Goal: Transaction & Acquisition: Purchase product/service

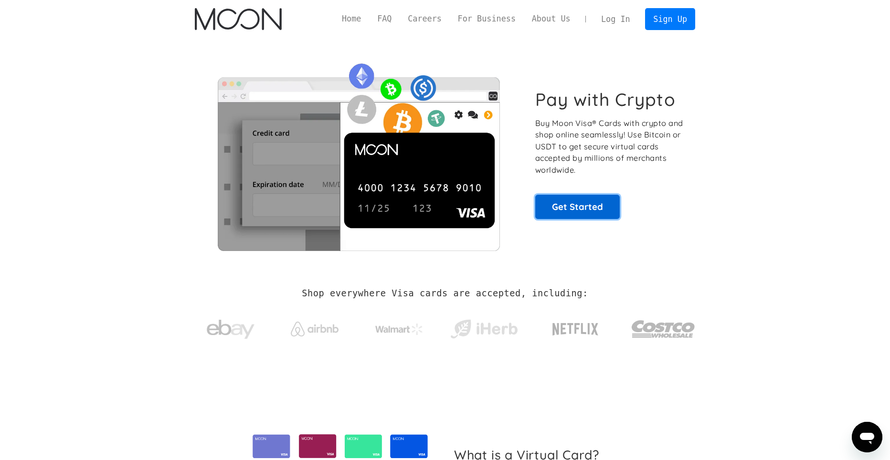
click at [580, 206] on link "Get Started" at bounding box center [577, 207] width 84 height 24
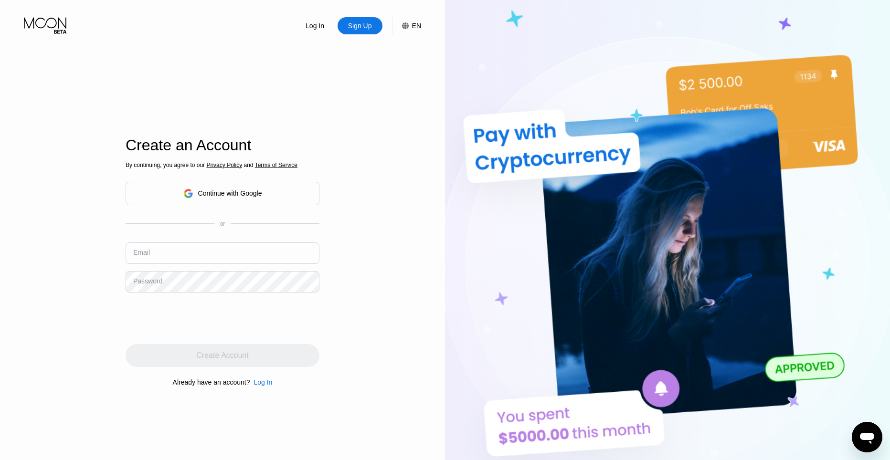
click at [254, 194] on div "Continue with Google" at bounding box center [230, 193] width 64 height 8
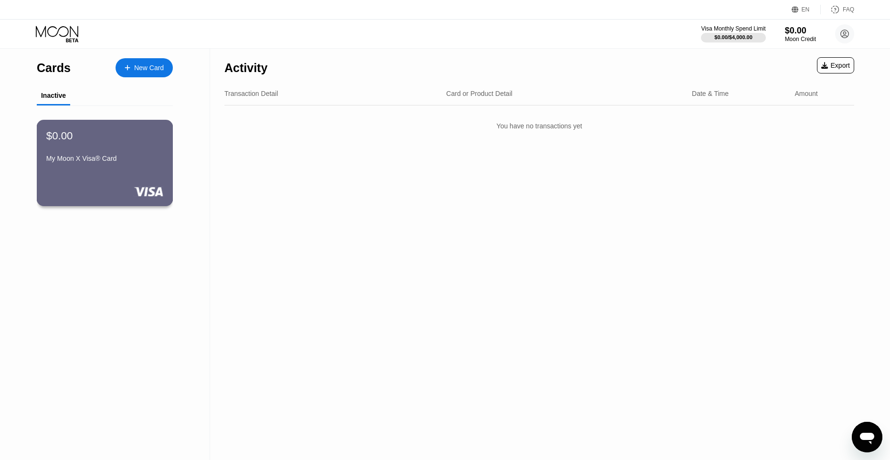
click at [139, 146] on div "$0.00 My Moon X Visa® Card" at bounding box center [104, 147] width 117 height 37
click at [137, 67] on div "New Card" at bounding box center [149, 68] width 30 height 8
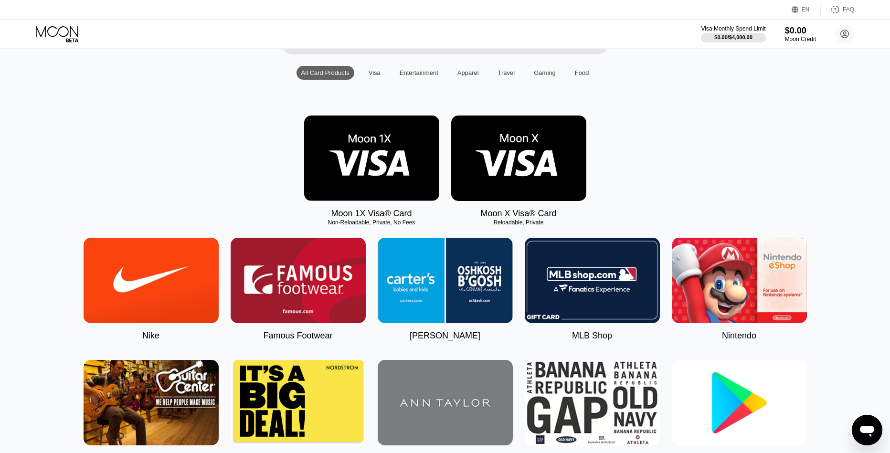
scroll to position [95, 0]
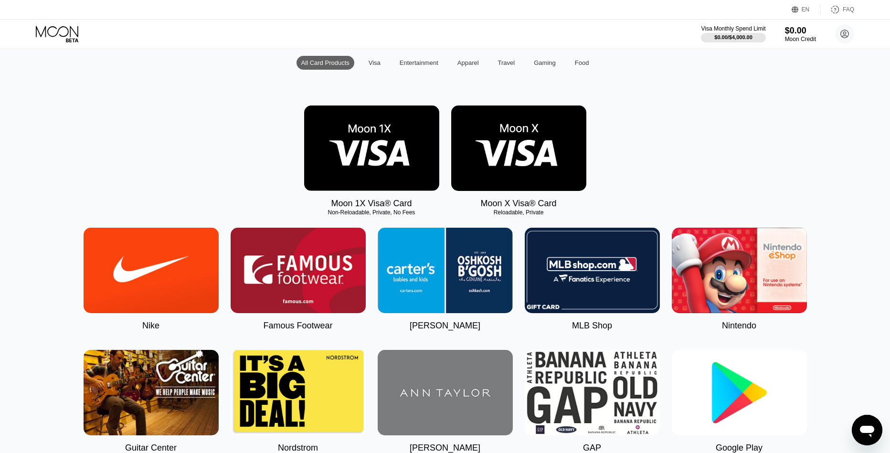
click at [525, 170] on img at bounding box center [518, 147] width 135 height 85
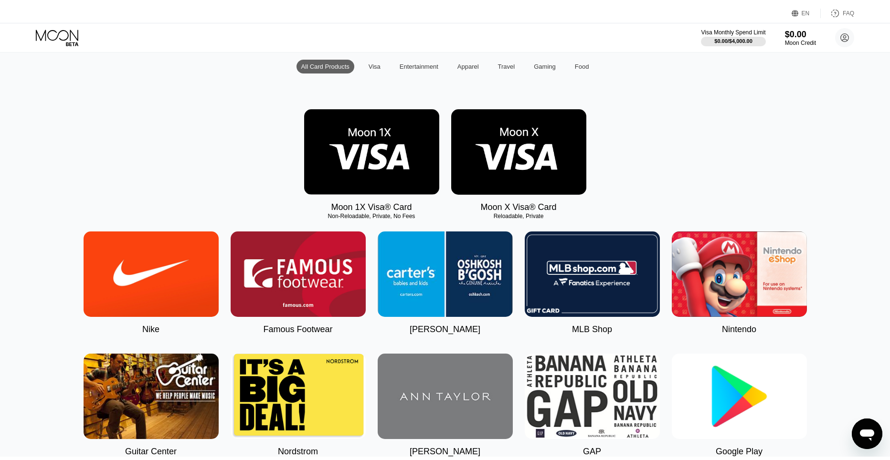
scroll to position [0, 0]
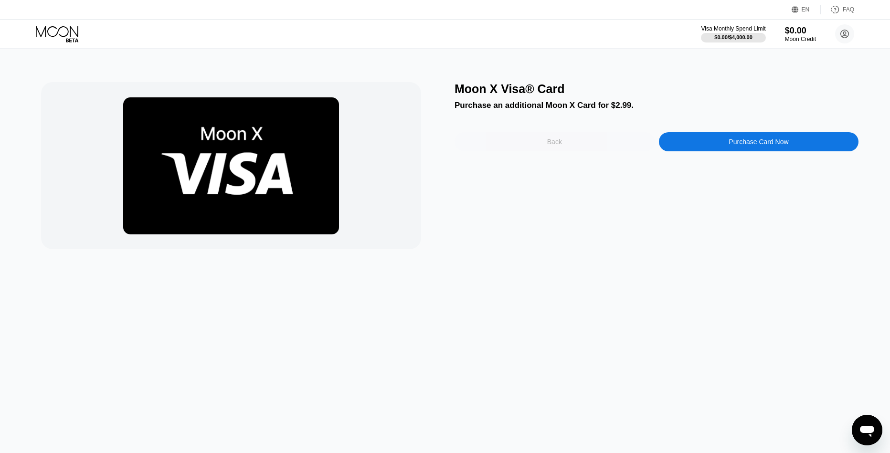
click at [625, 145] on div "Back" at bounding box center [554, 141] width 200 height 19
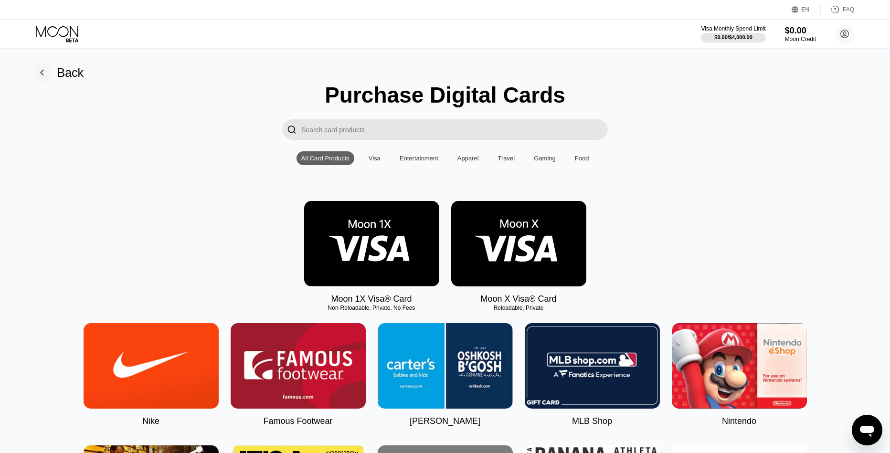
click at [82, 80] on div "Back" at bounding box center [70, 73] width 27 height 14
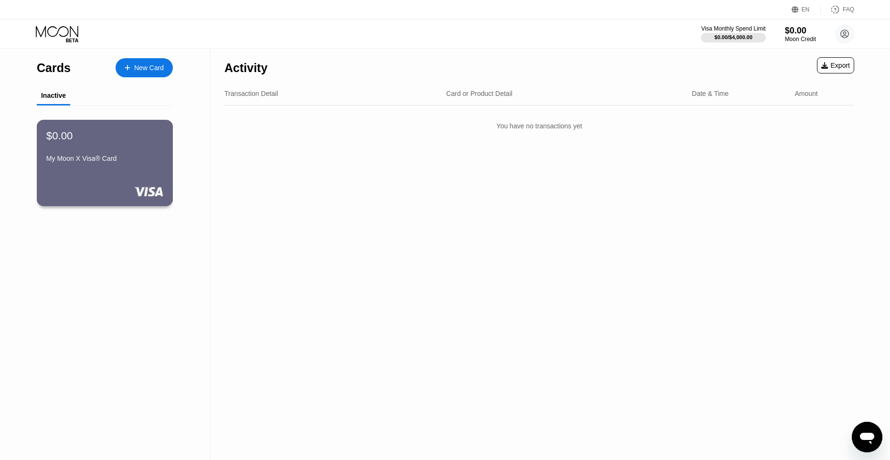
click at [108, 140] on div "$0.00" at bounding box center [104, 135] width 117 height 12
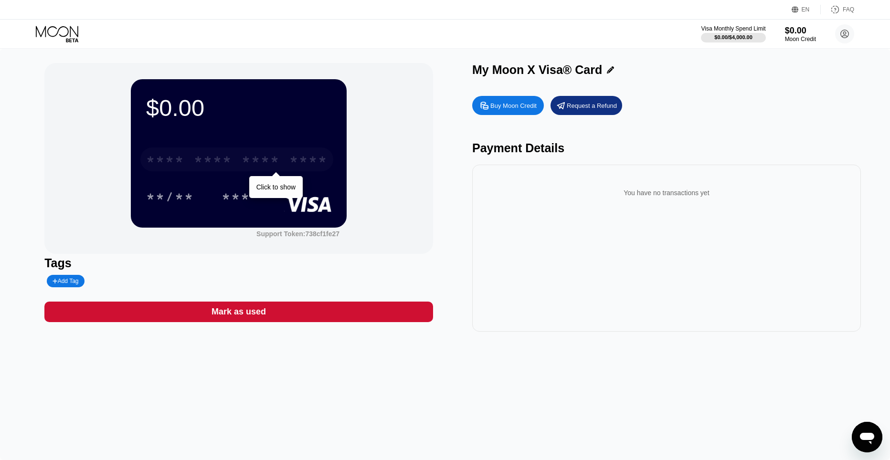
click at [212, 153] on div "* * * * * * * * * * * * ****" at bounding box center [236, 159] width 193 height 24
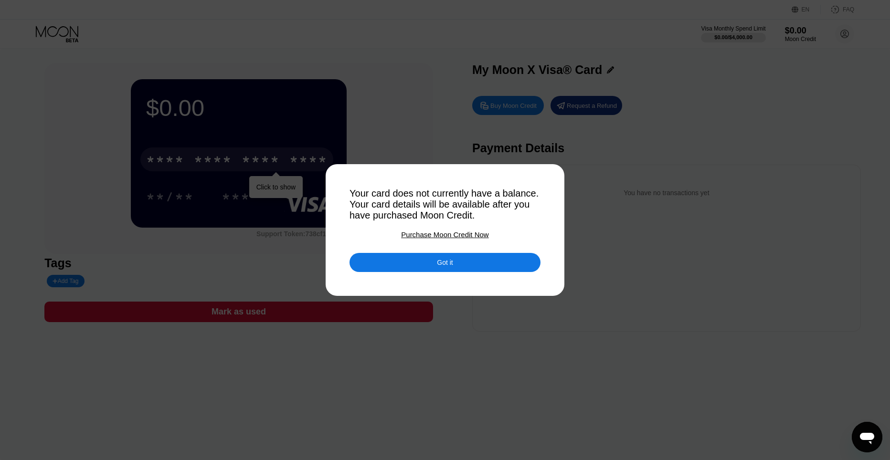
click at [199, 146] on div at bounding box center [448, 230] width 897 height 460
click at [447, 267] on div "Got it" at bounding box center [445, 262] width 16 height 9
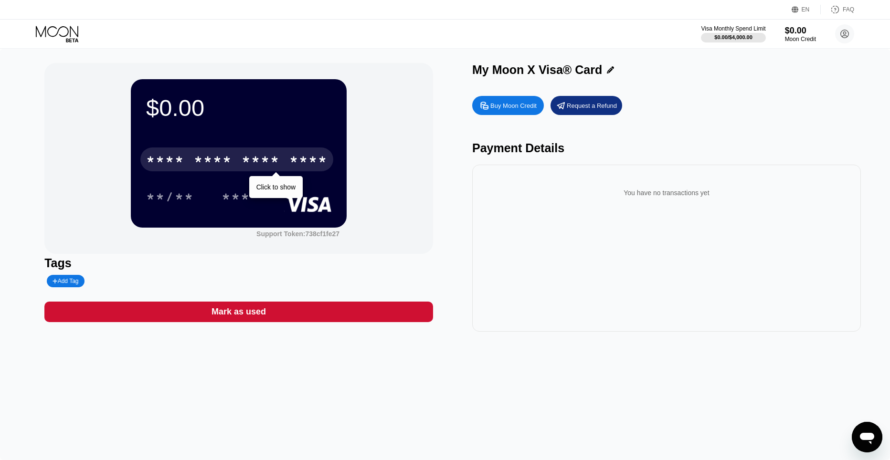
click at [529, 109] on div "Buy Moon Credit" at bounding box center [513, 106] width 46 height 8
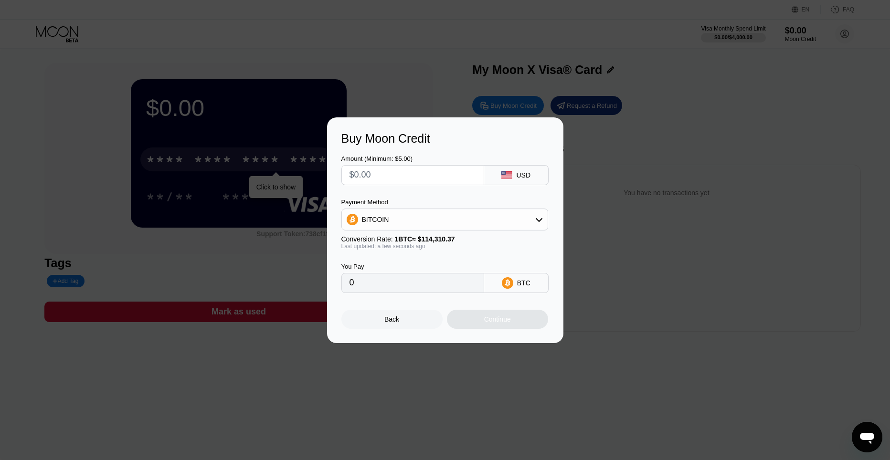
click at [391, 176] on input "text" at bounding box center [412, 175] width 126 height 19
type input "$6"
type input "0.00005249"
drag, startPoint x: 366, startPoint y: 170, endPoint x: 347, endPoint y: 169, distance: 18.6
click at [347, 169] on div "$6" at bounding box center [412, 175] width 143 height 20
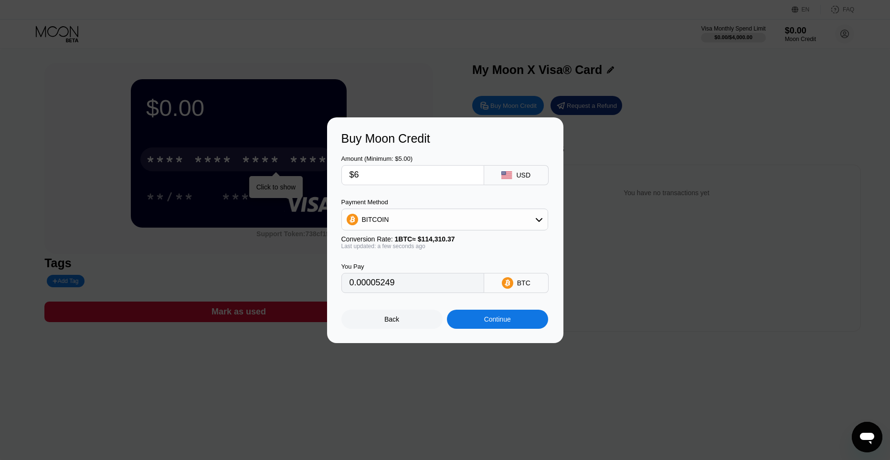
type input "$5"
type input "0.00004375"
type input "$5"
click at [379, 189] on div "Amount (Minimum: $5.00) $5 USD Payment Method BITCOIN Conversion Rate: 1 BTC ≈ …" at bounding box center [445, 219] width 208 height 147
click at [386, 212] on div "BITCOIN" at bounding box center [445, 219] width 206 height 19
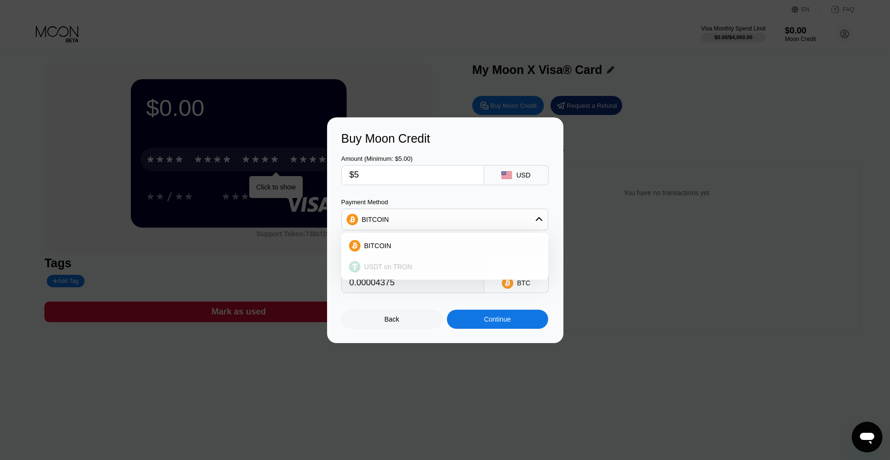
click at [394, 264] on span "USDT on TRON" at bounding box center [388, 267] width 48 height 8
type input "5.05"
click at [539, 59] on div at bounding box center [448, 230] width 897 height 460
click at [484, 219] on div "USDT on TRON" at bounding box center [445, 219] width 206 height 19
click at [438, 245] on div "BITCOIN" at bounding box center [450, 246] width 180 height 8
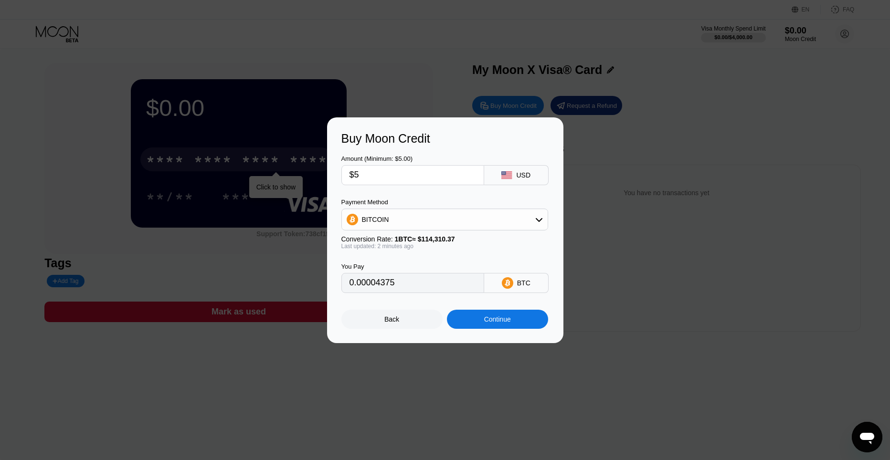
click at [447, 221] on div "BITCOIN" at bounding box center [445, 219] width 206 height 19
click at [429, 257] on div "USDT on TRON" at bounding box center [444, 266] width 207 height 21
click at [407, 266] on span "USDT on TRON" at bounding box center [388, 267] width 48 height 8
type input "5.05"
click at [317, 202] on div "Buy Moon Credit Amount (Minimum: $5.00) $5 USD Payment Method USDT on TRON Conv…" at bounding box center [445, 230] width 890 height 226
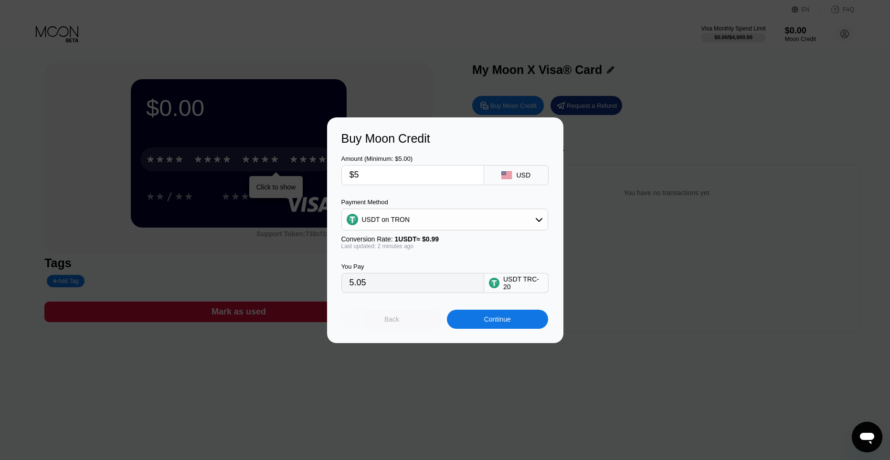
click at [398, 319] on div "Back" at bounding box center [391, 319] width 15 height 8
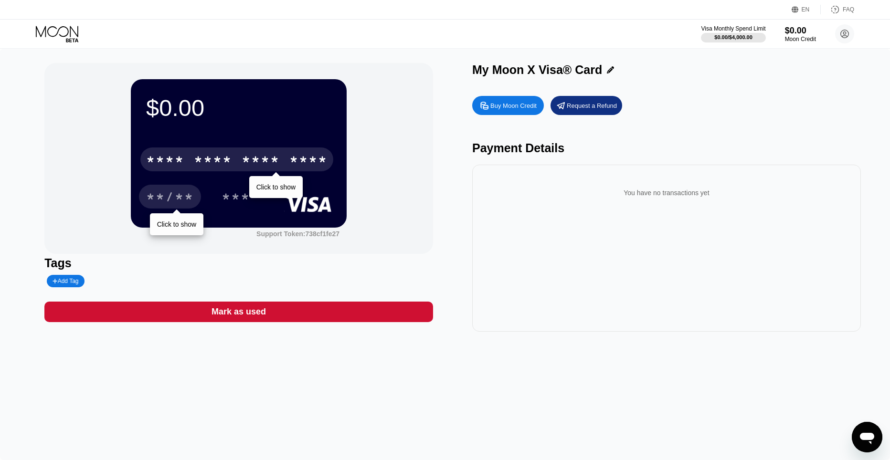
click at [181, 196] on div "**/**" at bounding box center [170, 197] width 48 height 15
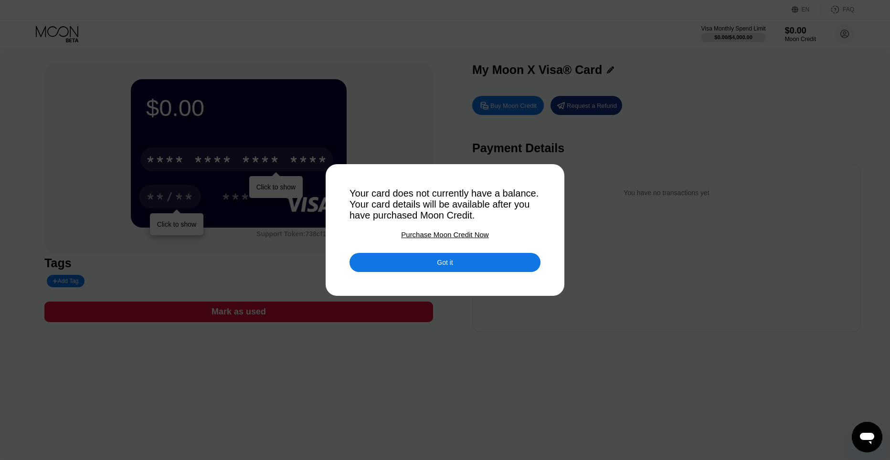
click at [600, 99] on div at bounding box center [448, 230] width 897 height 460
click at [664, 83] on div at bounding box center [448, 230] width 897 height 460
click at [492, 265] on div "Got it" at bounding box center [444, 262] width 191 height 19
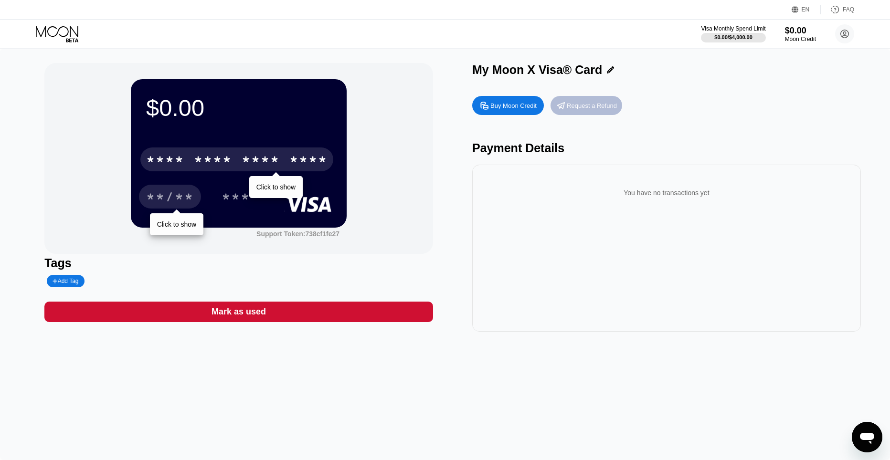
click at [606, 110] on div "Request a Refund" at bounding box center [592, 106] width 50 height 8
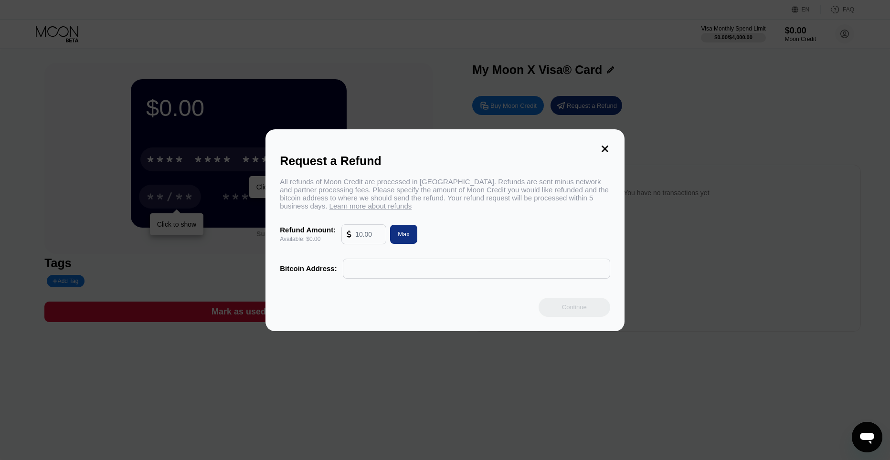
click at [321, 198] on div "All refunds of Moon Credit are processed in Bitcoin. Refunds are sent minus net…" at bounding box center [445, 194] width 330 height 32
drag, startPoint x: 375, startPoint y: 241, endPoint x: 348, endPoint y: 237, distance: 26.5
click at [348, 237] on div at bounding box center [364, 234] width 34 height 19
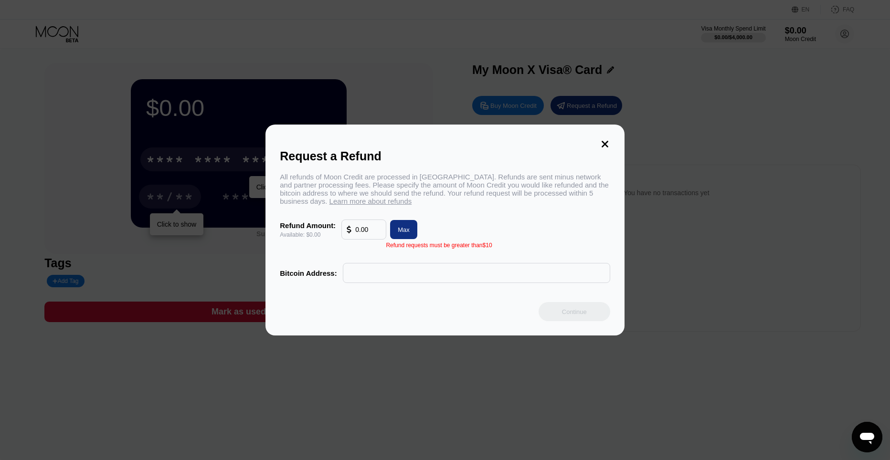
click at [444, 217] on div "All refunds of Moon Credit are processed in Bitcoin. Refunds are sent minus net…" at bounding box center [445, 228] width 330 height 110
click at [372, 234] on input "0.00" at bounding box center [368, 229] width 26 height 19
type input "0.000"
click at [490, 214] on div "All refunds of Moon Credit are processed in Bitcoin. Refunds are sent minus net…" at bounding box center [445, 228] width 330 height 110
click at [601, 139] on icon at bounding box center [604, 144] width 11 height 11
